Goal: Information Seeking & Learning: Find specific fact

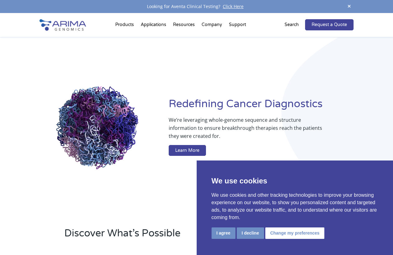
click at [289, 24] on p "Search" at bounding box center [291, 25] width 14 height 8
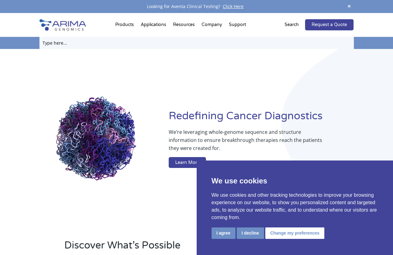
click at [244, 42] on input "text" at bounding box center [196, 43] width 314 height 12
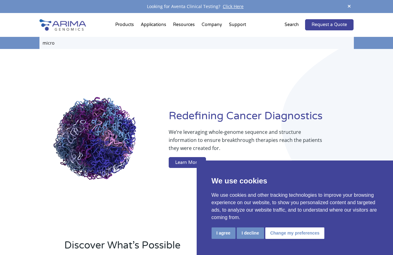
type input "micro"
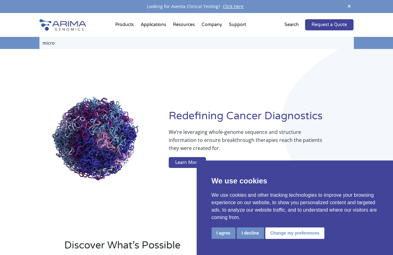
click input "Search" at bounding box center [0, 0] width 0 height 0
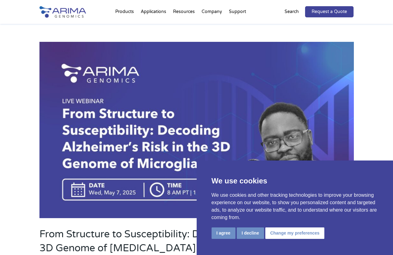
click at [291, 11] on p "Search" at bounding box center [291, 12] width 14 height 8
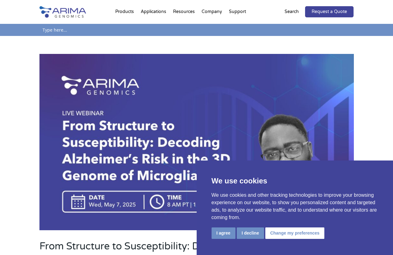
click at [92, 34] on input "text" at bounding box center [196, 30] width 314 height 12
type input "micro-c"
click input "Search" at bounding box center [0, 0] width 0 height 0
